Goal: Task Accomplishment & Management: Manage account settings

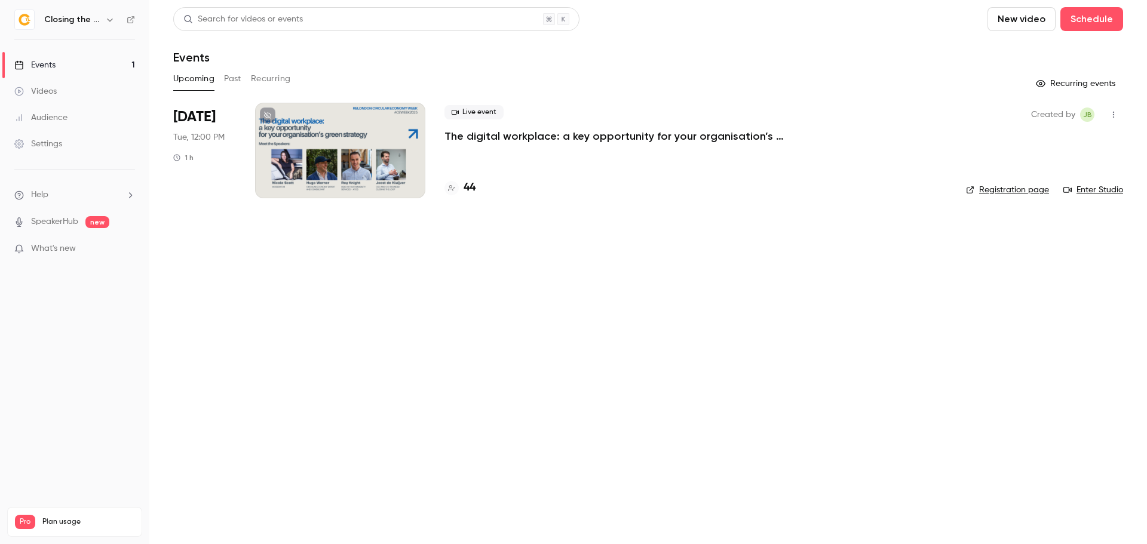
click at [509, 131] on p "The digital workplace: a key opportunity for your organisation’s green strategy" at bounding box center [623, 136] width 358 height 14
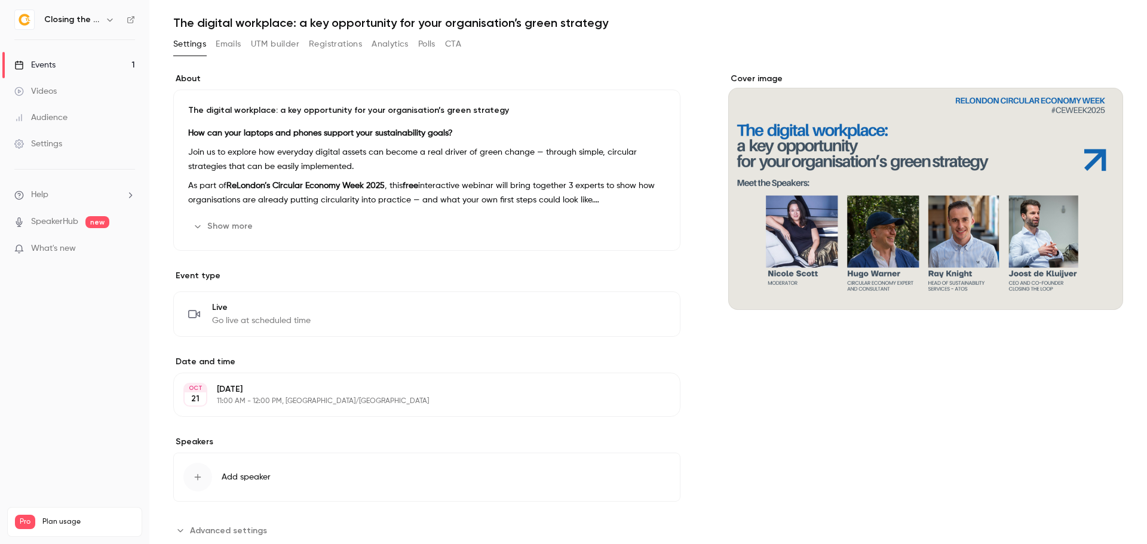
scroll to position [179, 0]
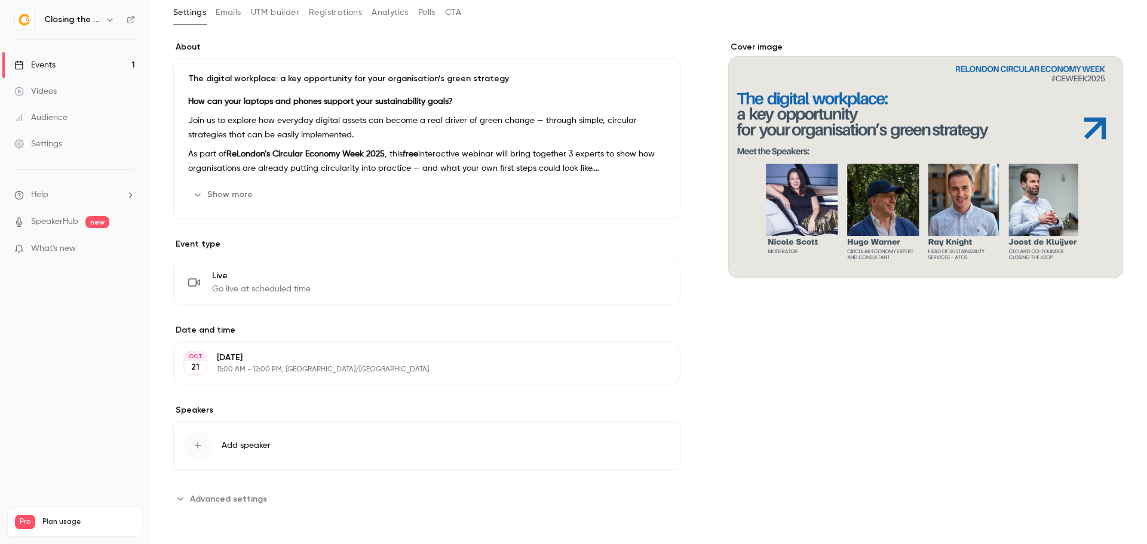
click at [253, 499] on span "Advanced settings" at bounding box center [228, 499] width 77 height 13
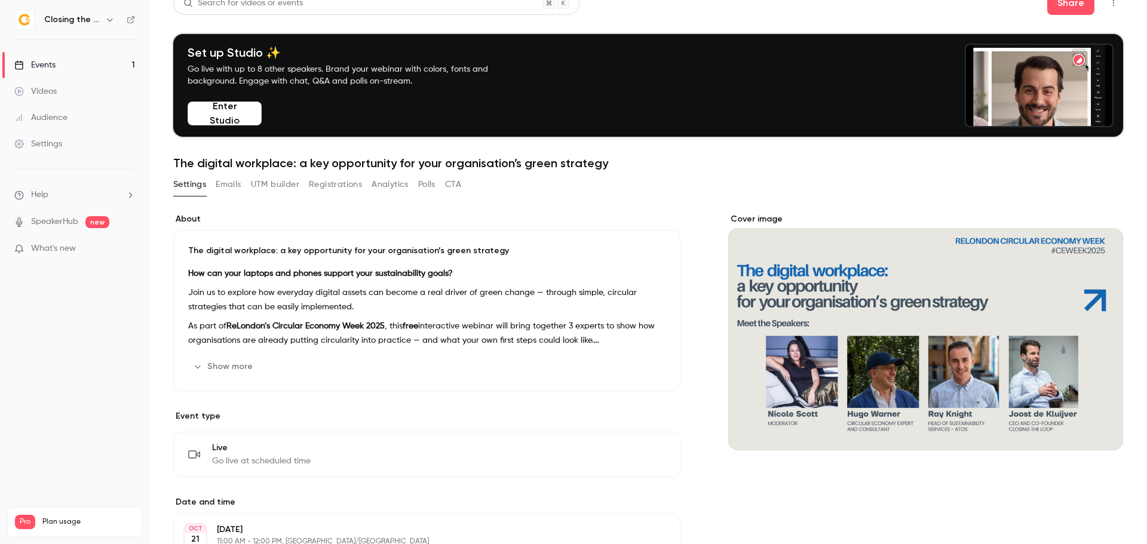
scroll to position [0, 0]
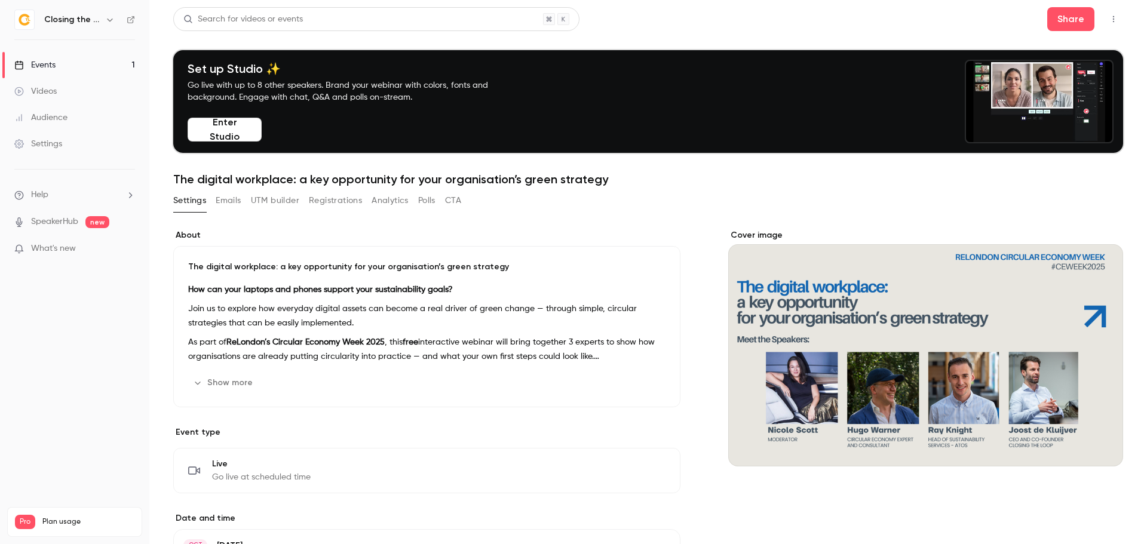
click at [357, 205] on button "Registrations" at bounding box center [335, 200] width 53 height 19
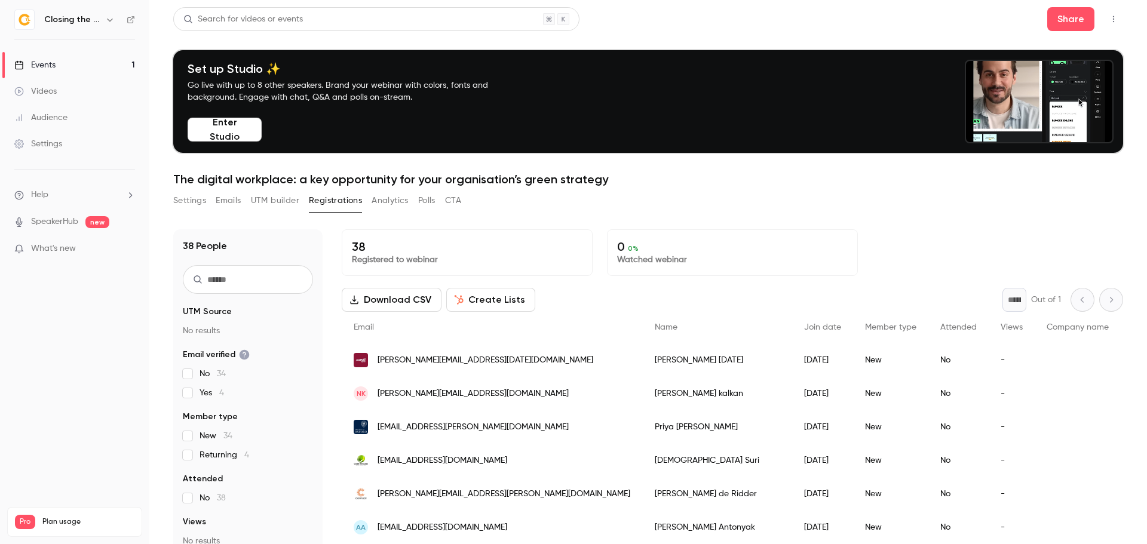
click at [197, 199] on button "Settings" at bounding box center [189, 200] width 33 height 19
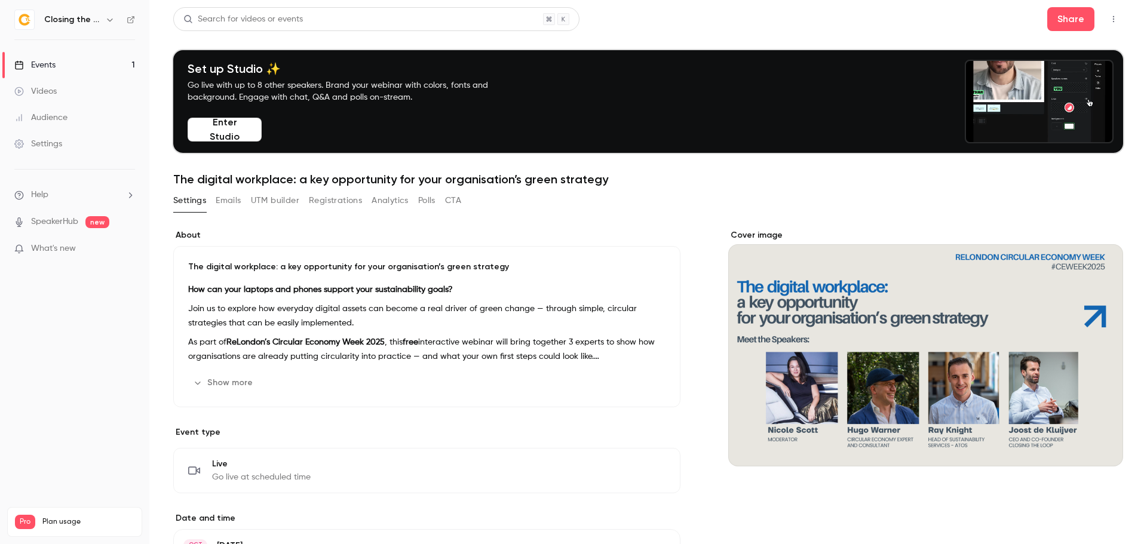
click at [50, 146] on div "Settings" at bounding box center [38, 144] width 48 height 12
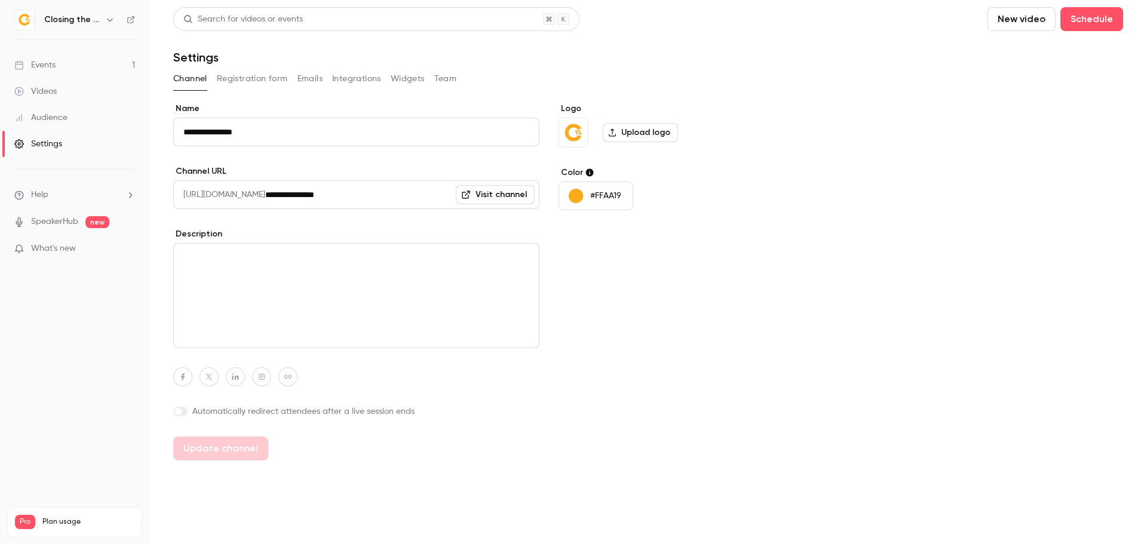
click at [59, 122] on div "Audience" at bounding box center [40, 118] width 53 height 12
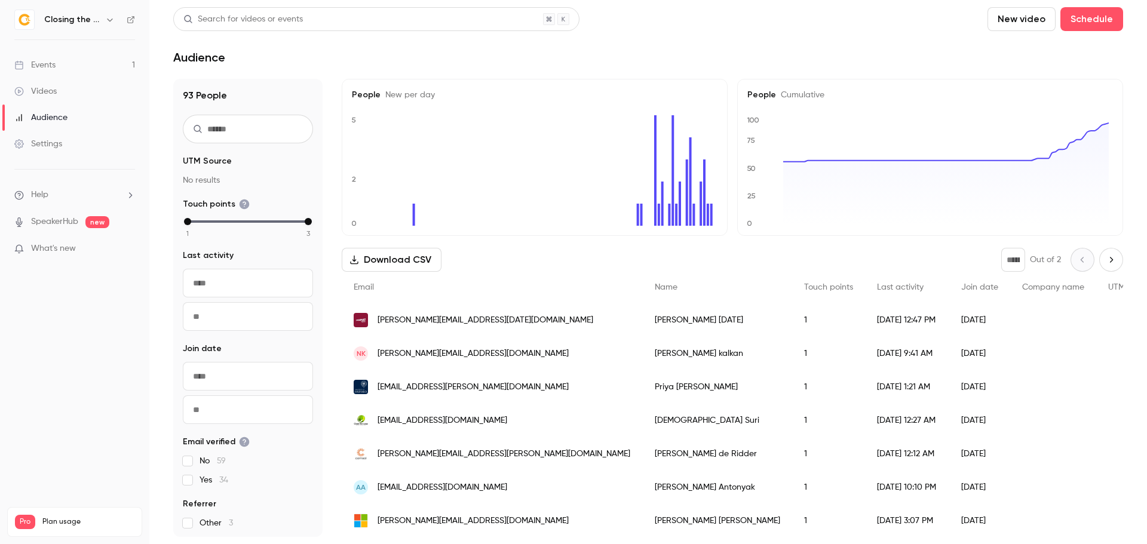
click at [45, 139] on div "Settings" at bounding box center [38, 144] width 48 height 12
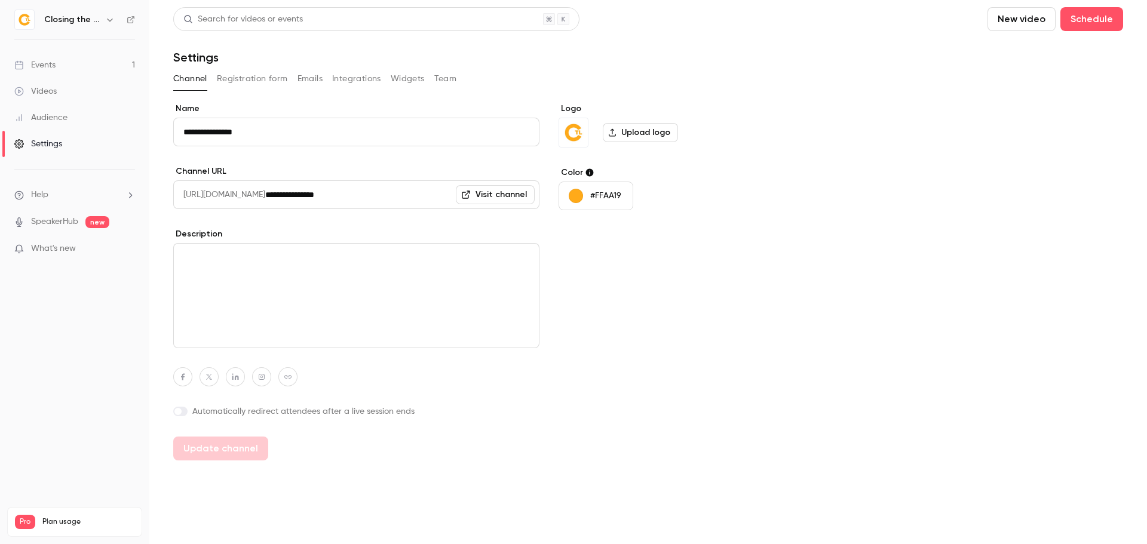
click at [447, 79] on button "Team" at bounding box center [445, 78] width 23 height 19
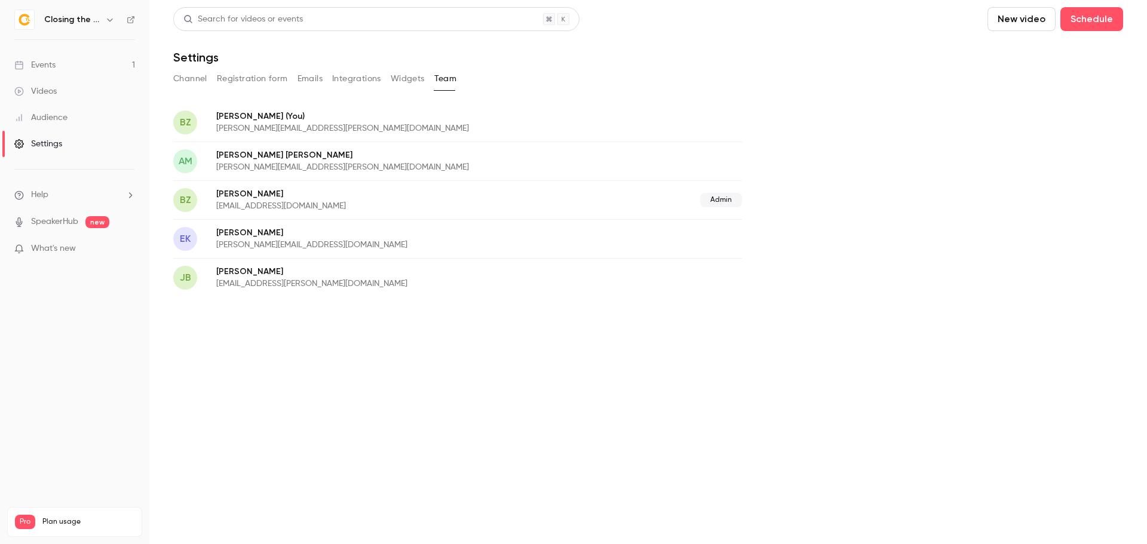
click at [414, 78] on button "Widgets" at bounding box center [408, 78] width 34 height 19
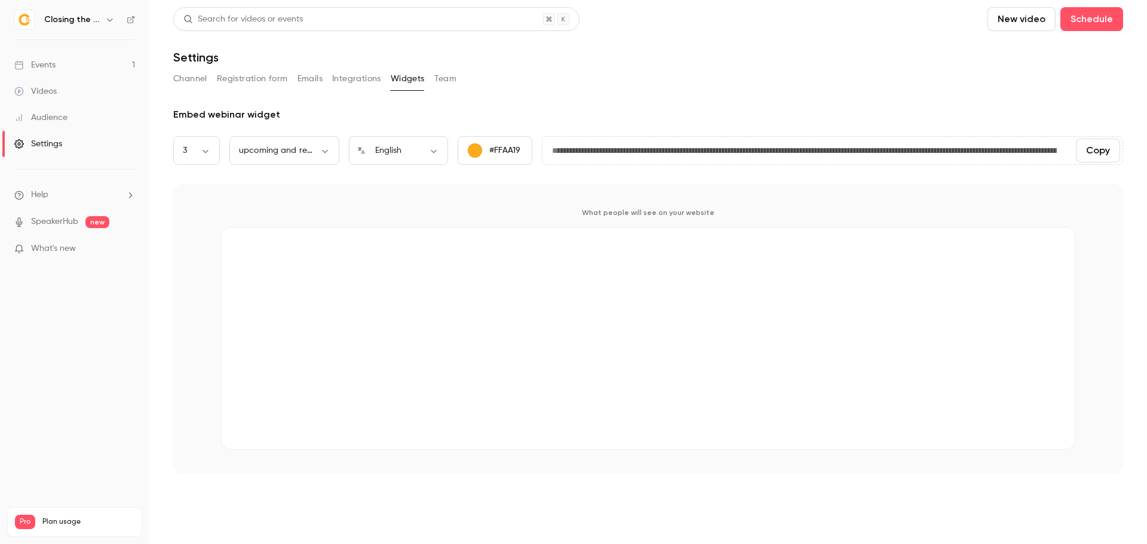
click at [191, 78] on button "Channel" at bounding box center [190, 78] width 34 height 19
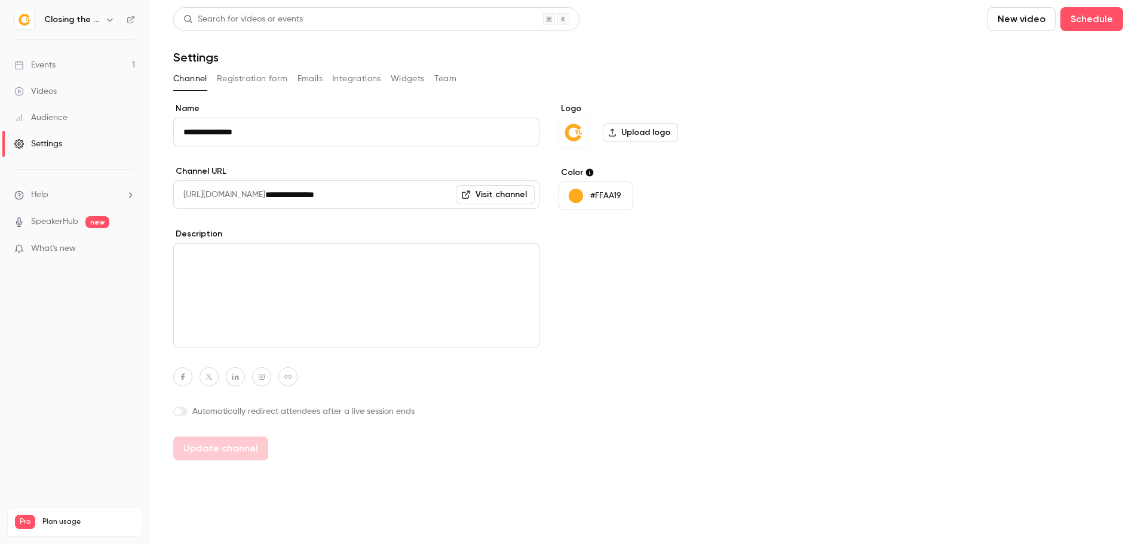
click at [250, 84] on button "Registration form" at bounding box center [252, 78] width 71 height 19
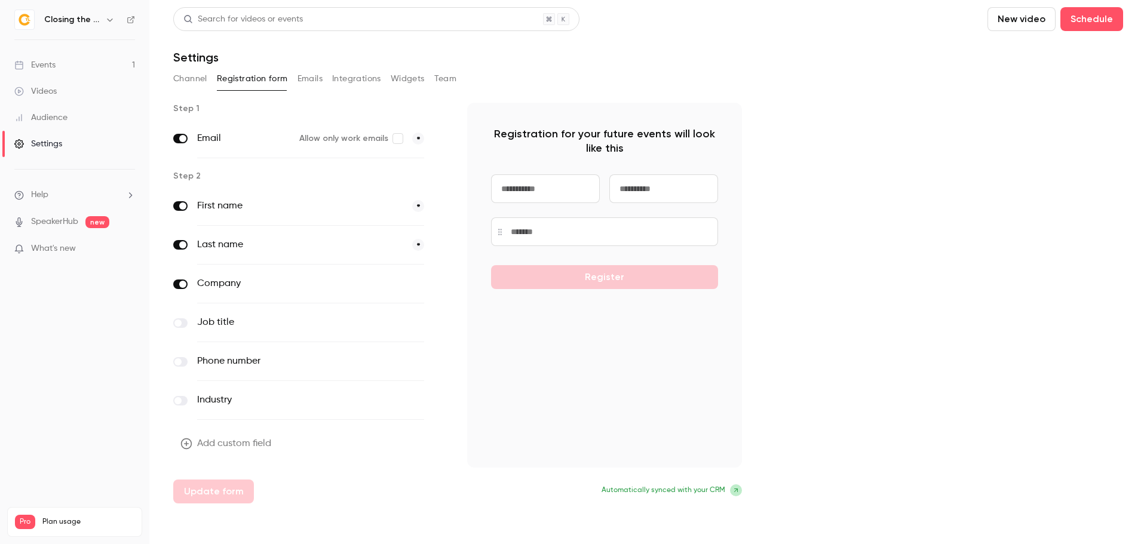
click at [101, 65] on link "Events 1" at bounding box center [74, 65] width 149 height 26
